Goal: Transaction & Acquisition: Purchase product/service

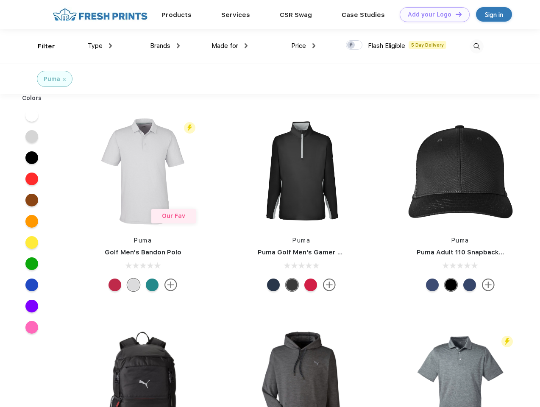
click at [431, 14] on link "Add your Logo Design Tool" at bounding box center [435, 14] width 70 height 15
click at [0, 0] on div "Design Tool" at bounding box center [0, 0] width 0 height 0
click at [455, 14] on link "Add your Logo Design Tool" at bounding box center [435, 14] width 70 height 15
click at [41, 46] on div "Filter" at bounding box center [46, 47] width 17 height 10
click at [100, 46] on span "Type" at bounding box center [95, 46] width 15 height 8
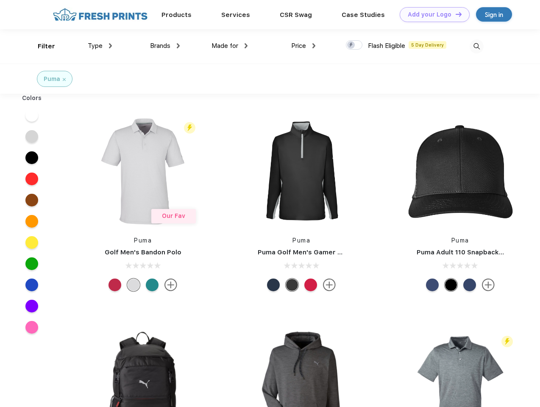
click at [165, 46] on span "Brands" at bounding box center [160, 46] width 20 height 8
click at [230, 46] on span "Made for" at bounding box center [224, 46] width 27 height 8
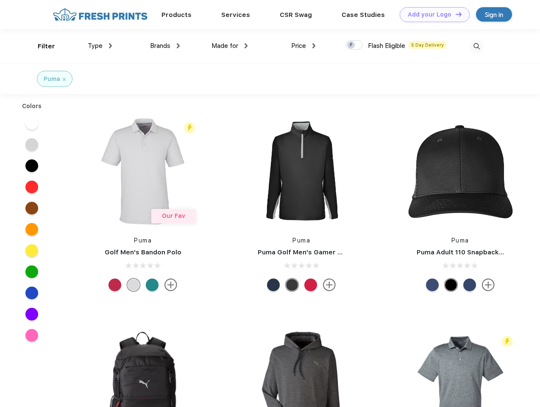
click at [303, 46] on span "Price" at bounding box center [298, 46] width 15 height 8
click at [354, 45] on div at bounding box center [354, 44] width 17 height 9
click at [351, 45] on input "checkbox" at bounding box center [349, 43] width 6 height 6
click at [476, 46] on img at bounding box center [477, 46] width 14 height 14
